Goal: Information Seeking & Learning: Learn about a topic

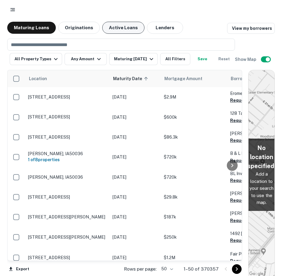
drag, startPoint x: 79, startPoint y: 25, endPoint x: 104, endPoint y: 27, distance: 25.1
click at [79, 25] on button "Originations" at bounding box center [79, 28] width 42 height 12
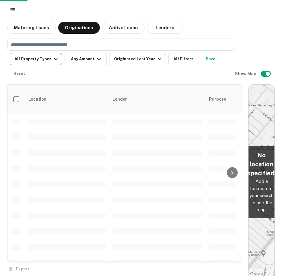
click at [27, 28] on button "Maturing Loans" at bounding box center [31, 28] width 49 height 12
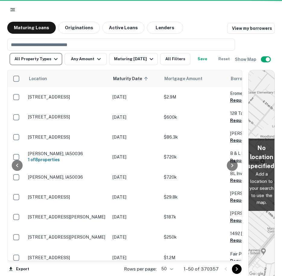
click at [50, 63] on button "All Property Types" at bounding box center [36, 59] width 52 height 12
click at [37, 62] on button "All Property Types" at bounding box center [36, 59] width 52 height 12
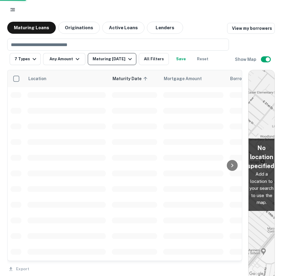
click at [128, 61] on icon "button" at bounding box center [129, 58] width 7 height 7
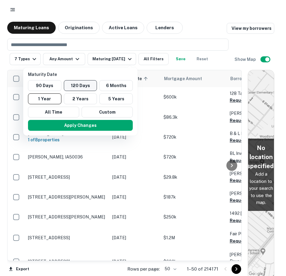
click at [83, 87] on button "120 Days" at bounding box center [80, 85] width 33 height 11
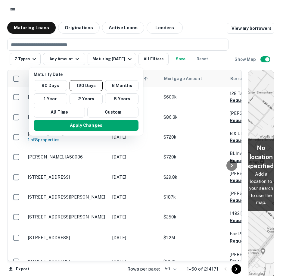
click at [73, 58] on div at bounding box center [143, 138] width 286 height 276
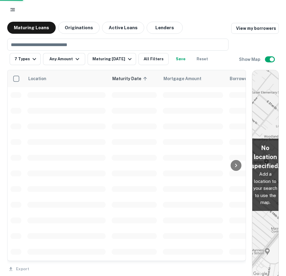
click at [88, 103] on button "Apply Changes" at bounding box center [100, 100] width 79 height 6
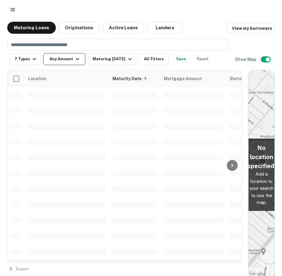
click at [78, 60] on icon "button" at bounding box center [77, 58] width 7 height 7
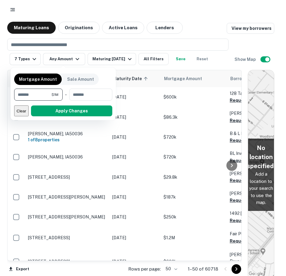
type input "********"
click at [78, 111] on button "Apply Changes" at bounding box center [71, 111] width 81 height 11
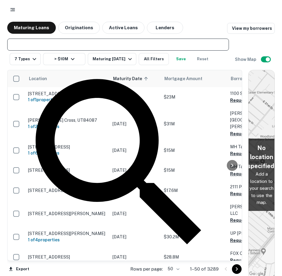
click at [81, 40] on input "text" at bounding box center [117, 44] width 217 height 8
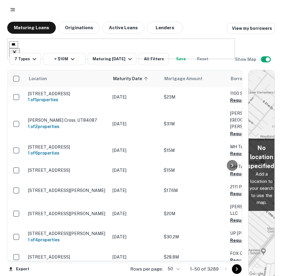
type input "**********"
